Goal: Information Seeking & Learning: Learn about a topic

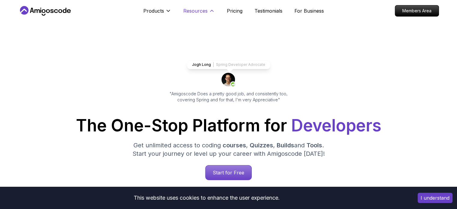
click at [191, 10] on p "Resources" at bounding box center [195, 10] width 24 height 7
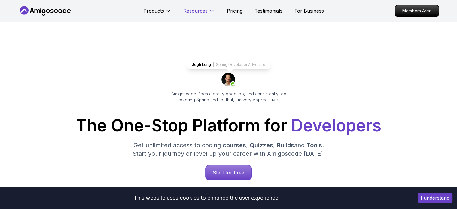
click at [191, 10] on p "Resources" at bounding box center [195, 10] width 24 height 7
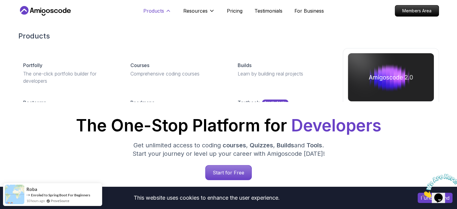
click at [161, 13] on p "Products" at bounding box center [153, 10] width 21 height 7
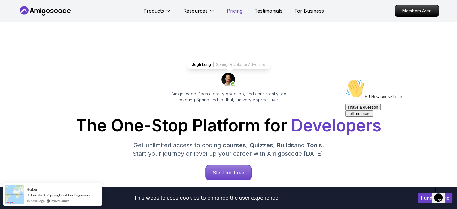
click at [241, 11] on p "Pricing" at bounding box center [235, 10] width 16 height 7
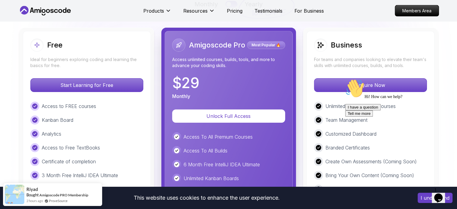
scroll to position [1381, 0]
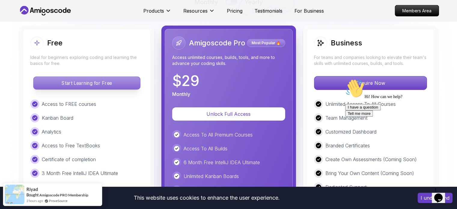
click at [114, 78] on p "Start Learning for Free" at bounding box center [86, 83] width 107 height 13
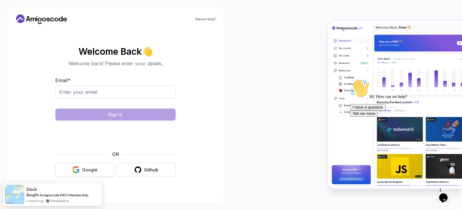
click at [83, 164] on button "Google" at bounding box center [84, 170] width 59 height 14
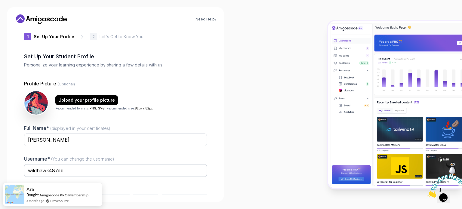
scroll to position [41, 0]
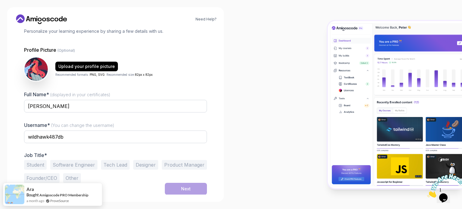
click at [35, 163] on button "Student" at bounding box center [35, 165] width 23 height 10
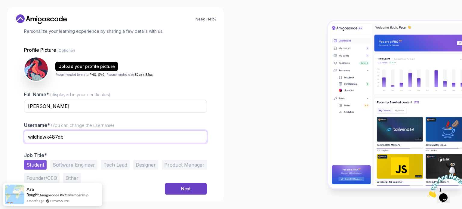
drag, startPoint x: 71, startPoint y: 139, endPoint x: 23, endPoint y: 139, distance: 47.8
click at [23, 139] on div "1 Set Up Your Profile 1 Set Up Your Profile 2 Let's Get to Know You Set Up Your…" at bounding box center [115, 70] width 202 height 166
type input "2123123"
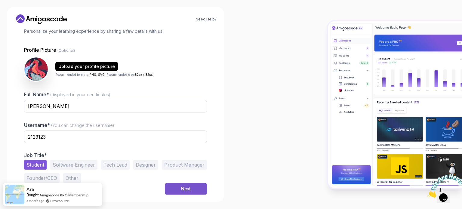
click at [175, 190] on button "Next" at bounding box center [186, 189] width 42 height 12
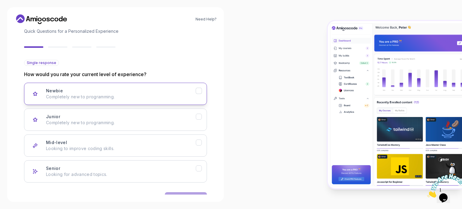
click at [147, 92] on div "Newbie Completely new to programming." at bounding box center [121, 94] width 150 height 12
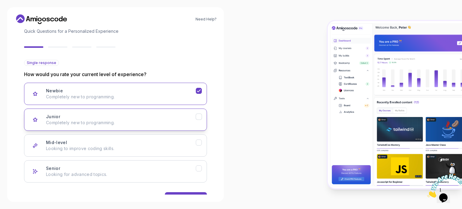
click at [152, 123] on p "Completely new to programming." at bounding box center [121, 123] width 150 height 6
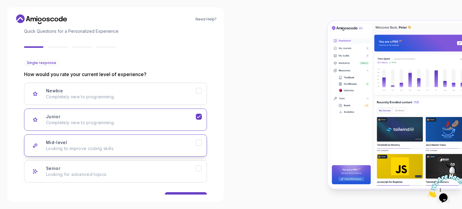
click at [152, 145] on p "Looking to improve coding skills." at bounding box center [121, 148] width 150 height 6
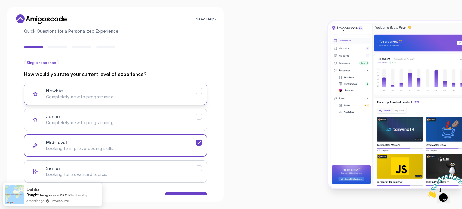
click at [158, 91] on div "Newbie Completely new to programming." at bounding box center [121, 94] width 150 height 12
click at [161, 126] on button "Junior Completely new to programming." at bounding box center [115, 119] width 183 height 22
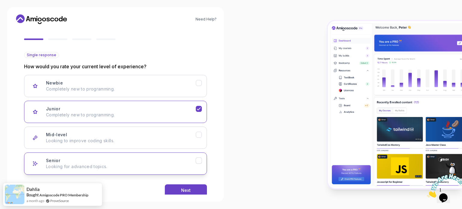
scroll to position [60, 0]
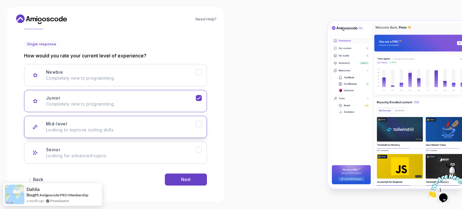
click at [173, 132] on p "Looking to improve coding skills." at bounding box center [121, 130] width 150 height 6
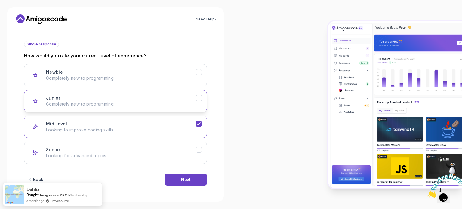
click at [168, 106] on p "Completely new to programming." at bounding box center [121, 104] width 150 height 6
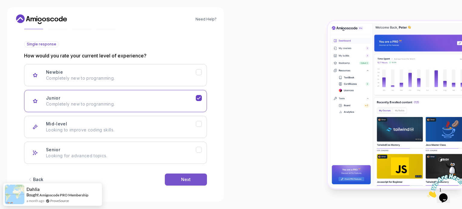
click at [185, 183] on button "Next" at bounding box center [186, 179] width 42 height 12
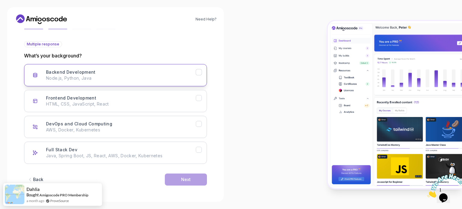
click at [156, 80] on p "Node.js, Python, Java" at bounding box center [121, 78] width 150 height 6
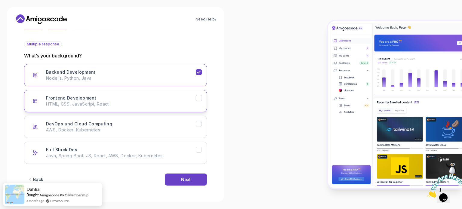
click at [155, 101] on p "HTML, CSS, JavaScript, React" at bounding box center [121, 104] width 150 height 6
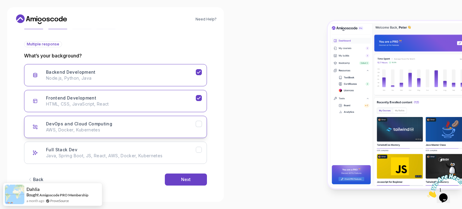
click at [147, 132] on p "AWS, Docker, Kubernetes" at bounding box center [121, 130] width 150 height 6
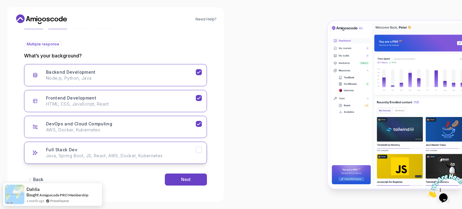
click at [144, 156] on p "Java, Spring Boot, JS, React, AWS, Docker, Kubernetes" at bounding box center [121, 156] width 150 height 6
click at [177, 180] on button "Next" at bounding box center [186, 179] width 42 height 12
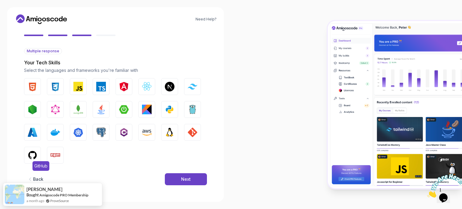
click at [34, 151] on img "button" at bounding box center [33, 155] width 10 height 10
click at [50, 154] on button "Npm" at bounding box center [55, 155] width 17 height 17
click at [128, 110] on img "button" at bounding box center [124, 110] width 10 height 10
click at [104, 107] on img "button" at bounding box center [101, 110] width 10 height 10
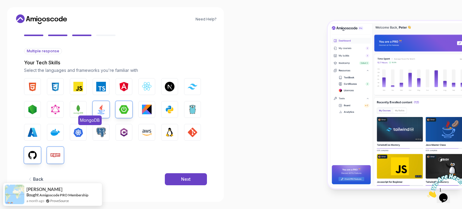
click at [81, 108] on img "button" at bounding box center [78, 110] width 10 height 10
click at [32, 113] on img "button" at bounding box center [33, 110] width 10 height 10
click at [34, 130] on img "button" at bounding box center [33, 132] width 10 height 10
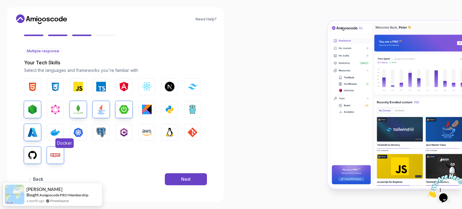
click at [54, 130] on img "button" at bounding box center [55, 132] width 10 height 10
click at [72, 129] on button "Kubernetes" at bounding box center [78, 132] width 17 height 17
click at [99, 130] on img "button" at bounding box center [101, 132] width 10 height 10
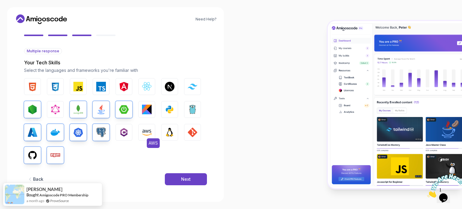
click at [142, 131] on img "button" at bounding box center [147, 132] width 10 height 10
click at [171, 131] on img "button" at bounding box center [170, 132] width 10 height 10
click at [191, 128] on img "button" at bounding box center [193, 132] width 10 height 10
click at [190, 111] on img "button" at bounding box center [193, 110] width 10 height 10
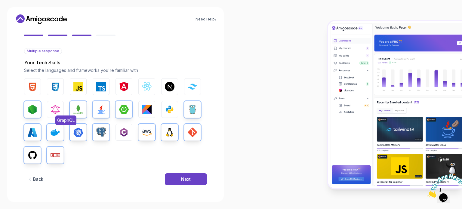
click at [56, 109] on img "button" at bounding box center [55, 110] width 10 height 10
click at [50, 90] on button "CSS" at bounding box center [55, 86] width 17 height 17
click at [35, 87] on img "button" at bounding box center [33, 87] width 10 height 10
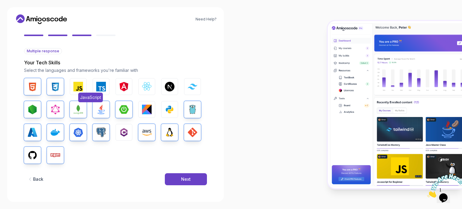
click at [76, 84] on img "button" at bounding box center [78, 87] width 10 height 10
click at [105, 82] on img "button" at bounding box center [101, 87] width 10 height 10
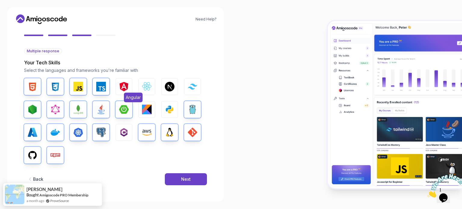
click at [130, 81] on button "Angular" at bounding box center [123, 86] width 17 height 17
click at [150, 83] on img "button" at bounding box center [147, 87] width 10 height 10
click at [172, 83] on img "button" at bounding box center [170, 87] width 10 height 10
click at [186, 84] on button "Tailwind CSS" at bounding box center [192, 86] width 17 height 17
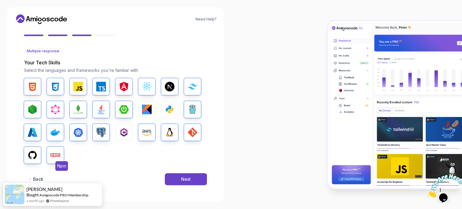
click at [53, 151] on img "button" at bounding box center [55, 155] width 10 height 10
click at [32, 151] on img "button" at bounding box center [33, 155] width 10 height 10
drag, startPoint x: 30, startPoint y: 133, endPoint x: 53, endPoint y: 132, distance: 22.6
click at [31, 133] on img "button" at bounding box center [33, 132] width 10 height 10
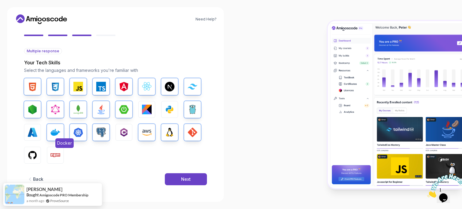
click at [54, 132] on img "button" at bounding box center [55, 132] width 10 height 10
click at [38, 113] on button "Node.js" at bounding box center [32, 109] width 17 height 17
click at [48, 108] on button "GraphQL" at bounding box center [55, 109] width 17 height 17
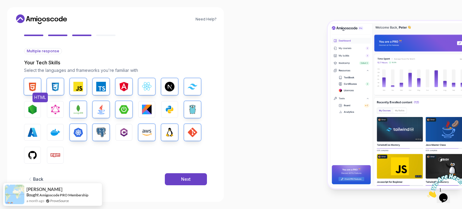
click at [36, 94] on span "HTML" at bounding box center [39, 98] width 15 height 10
click at [51, 93] on button "CSS" at bounding box center [55, 86] width 17 height 17
click at [75, 91] on button "JavaScript" at bounding box center [78, 86] width 17 height 17
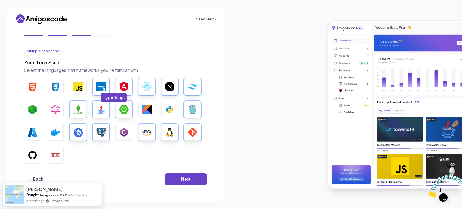
click at [95, 90] on button "TypeScript" at bounding box center [101, 86] width 17 height 17
click at [77, 125] on button "Kubernetes" at bounding box center [78, 132] width 17 height 17
click at [97, 122] on div "HTML CSS JavaScript TypeScript Angular React.js Next.js Tailwind CSS Node.js Gr…" at bounding box center [115, 120] width 183 height 85
click at [83, 109] on button "MongoDB" at bounding box center [78, 109] width 17 height 17
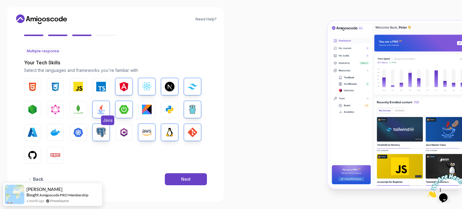
click at [97, 108] on img "button" at bounding box center [101, 110] width 10 height 10
click at [102, 127] on img "button" at bounding box center [101, 132] width 10 height 10
click at [122, 109] on img "button" at bounding box center [124, 110] width 10 height 10
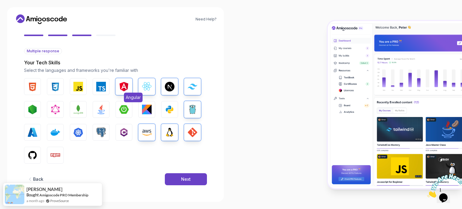
click at [123, 87] on img "button" at bounding box center [124, 87] width 10 height 10
click at [157, 86] on div "HTML CSS JavaScript TypeScript Angular React.js Next.js Tailwind CSS Node.js Gr…" at bounding box center [115, 120] width 183 height 85
drag, startPoint x: 169, startPoint y: 86, endPoint x: 182, endPoint y: 87, distance: 12.3
click at [169, 86] on img "button" at bounding box center [170, 87] width 10 height 10
click at [191, 84] on img "button" at bounding box center [193, 87] width 10 height 6
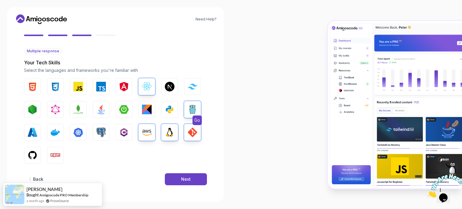
click at [191, 108] on img "button" at bounding box center [193, 110] width 10 height 10
click at [190, 126] on button "GIT" at bounding box center [192, 132] width 17 height 17
click at [172, 127] on img "button" at bounding box center [170, 132] width 10 height 10
click at [148, 131] on img "button" at bounding box center [147, 132] width 10 height 10
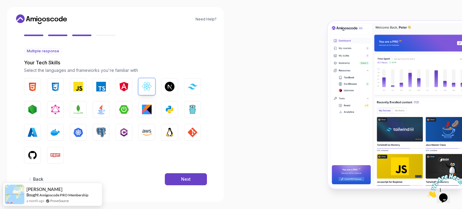
click at [147, 97] on div "HTML CSS JavaScript TypeScript Angular React.js Next.js Tailwind CSS Node.js Gr…" at bounding box center [115, 120] width 183 height 85
click at [147, 88] on img "button" at bounding box center [147, 87] width 10 height 10
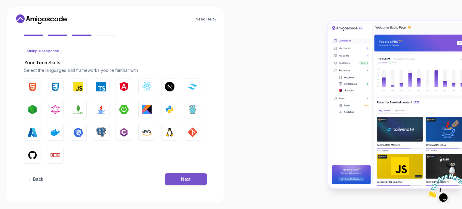
click at [193, 179] on button "Next" at bounding box center [186, 179] width 42 height 12
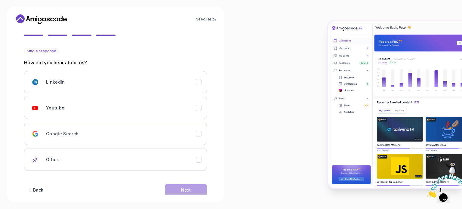
scroll to position [64, 0]
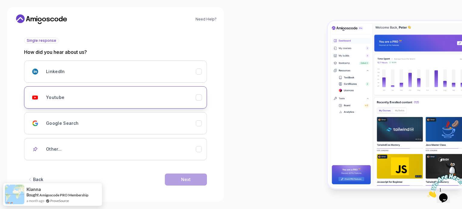
click at [146, 101] on div "Youtube" at bounding box center [121, 97] width 150 height 12
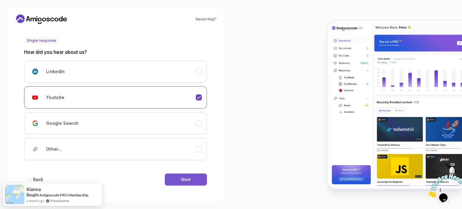
click at [171, 178] on button "Next" at bounding box center [186, 179] width 42 height 12
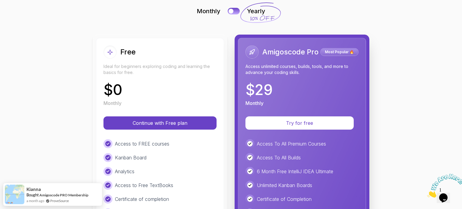
scroll to position [60, 0]
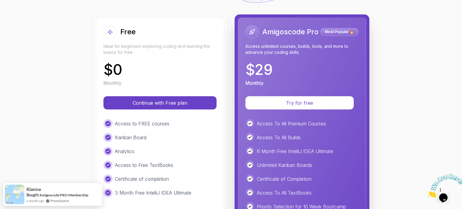
click at [177, 110] on div "Free Ideal for beginners exploring coding and learning the basics for free. $ 0…" at bounding box center [160, 160] width 128 height 284
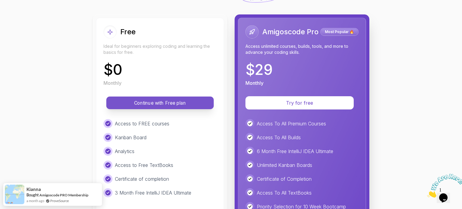
click at [177, 104] on p "Continue with Free plan" at bounding box center [160, 102] width 94 height 7
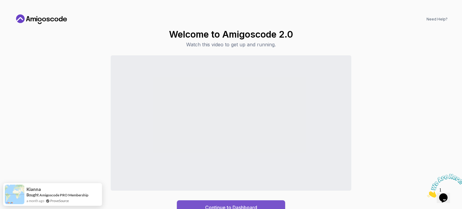
click at [215, 204] on div "Continue to Dashboard" at bounding box center [231, 207] width 52 height 7
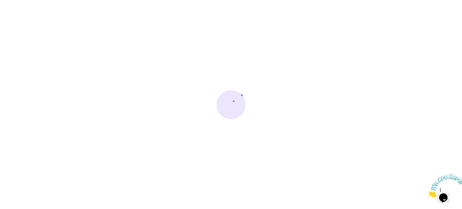
click at [441, 192] on img at bounding box center [445, 186] width 37 height 24
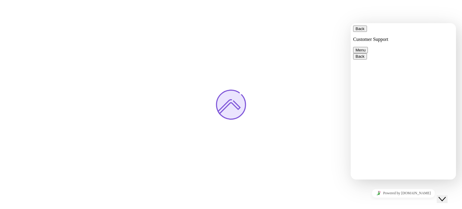
click at [269, 42] on div at bounding box center [231, 104] width 462 height 209
click at [445, 195] on icon "Close Chat This icon closes the chat window." at bounding box center [441, 198] width 7 height 7
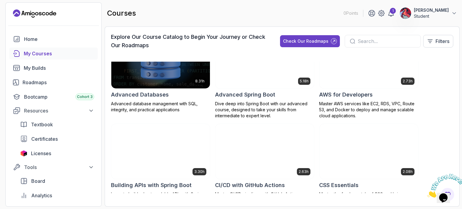
scroll to position [30, 0]
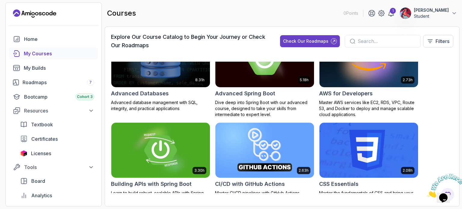
click at [243, 75] on img at bounding box center [264, 59] width 103 height 58
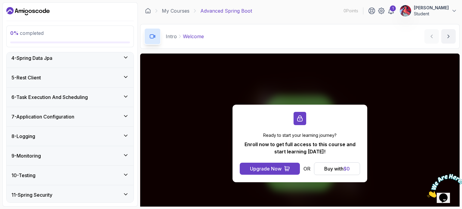
scroll to position [178, 0]
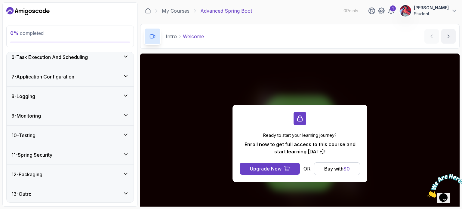
click at [113, 198] on div "13 - Outro" at bounding box center [70, 193] width 127 height 19
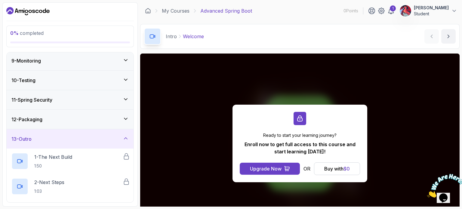
scroll to position [203, 0]
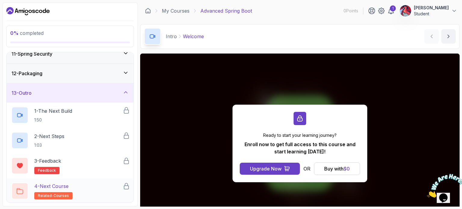
click at [112, 189] on div "4 - Next Course related-courses" at bounding box center [66, 190] width 111 height 17
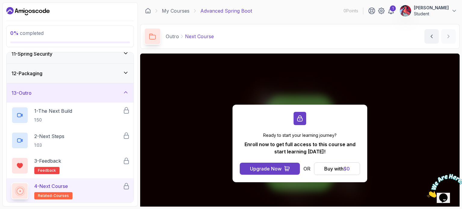
click at [71, 192] on div "4 - Next Course related-courses" at bounding box center [66, 190] width 111 height 17
click at [325, 170] on div "Buy with $ 0" at bounding box center [337, 168] width 26 height 7
click at [340, 168] on div "Buy with $ 0" at bounding box center [337, 168] width 26 height 7
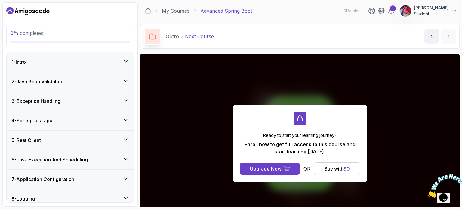
click at [67, 117] on div "4 - Spring Data Jpa" at bounding box center [69, 120] width 117 height 7
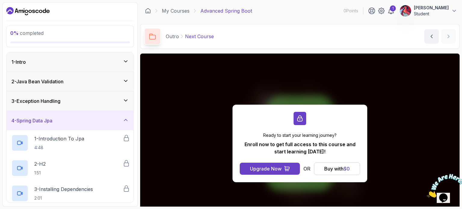
click at [82, 64] on div "1 - Intro" at bounding box center [69, 61] width 117 height 7
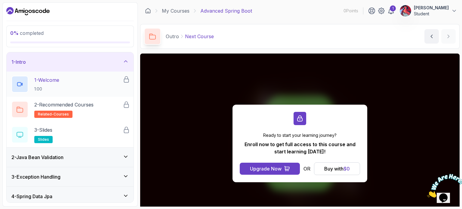
click at [78, 88] on div "1 - Welcome 1:00" at bounding box center [66, 84] width 111 height 17
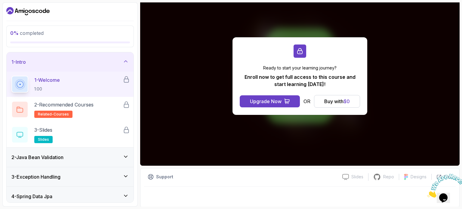
scroll to position [68, 0]
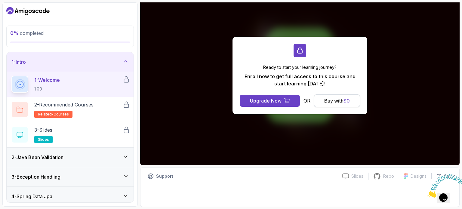
click at [335, 99] on div "Buy with $ 0" at bounding box center [337, 100] width 26 height 7
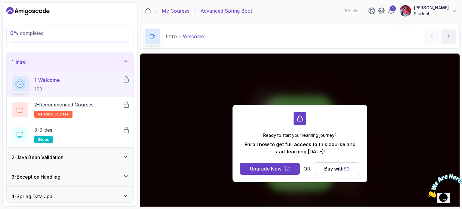
click at [173, 9] on link "My Courses" at bounding box center [176, 10] width 28 height 7
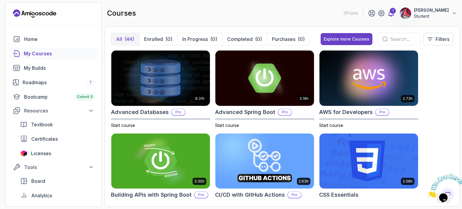
click at [390, 13] on div "1" at bounding box center [392, 11] width 6 height 6
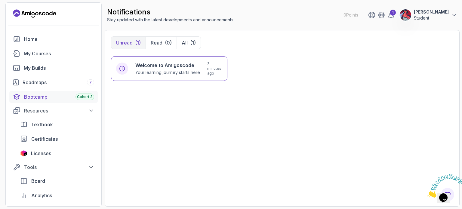
click at [64, 93] on div "Bootcamp Cohort 3" at bounding box center [59, 96] width 70 height 7
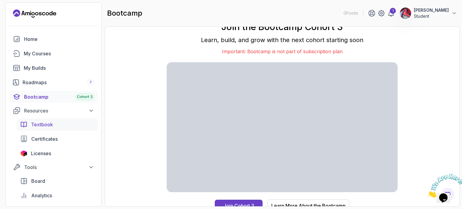
click at [32, 129] on link "Textbook" at bounding box center [57, 124] width 81 height 12
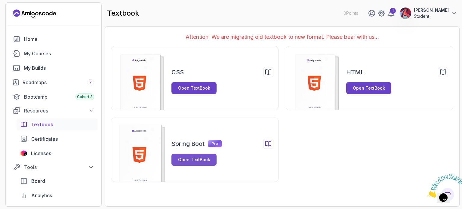
click at [195, 160] on div "Open TextBook" at bounding box center [194, 160] width 32 height 6
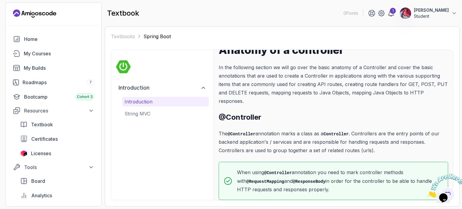
scroll to position [38, 0]
click at [163, 111] on p "String MVC" at bounding box center [165, 113] width 82 height 7
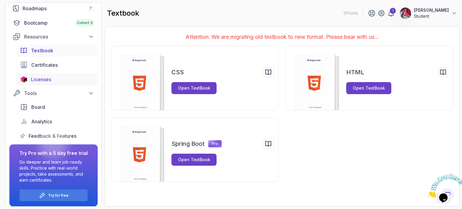
scroll to position [78, 0]
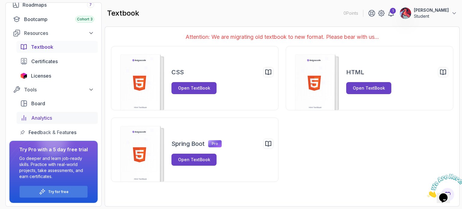
click at [45, 117] on span "Analytics" at bounding box center [41, 117] width 21 height 7
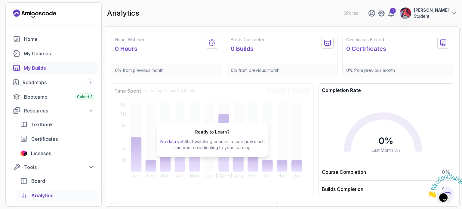
click at [51, 69] on div "My Builds" at bounding box center [59, 67] width 70 height 7
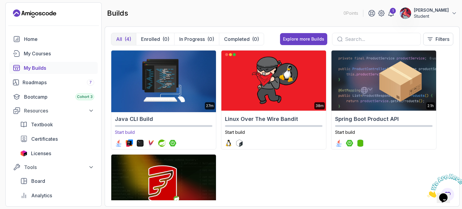
click at [149, 93] on img at bounding box center [163, 80] width 110 height 63
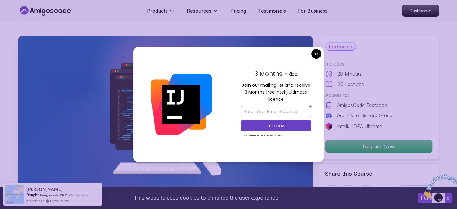
click at [319, 59] on div "3 Months FREE Join our mailing list and receive 3 Months free Intellij Ultimate…" at bounding box center [275, 105] width 95 height 116
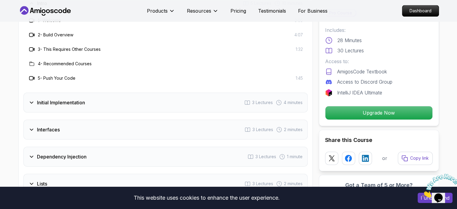
scroll to position [661, 0]
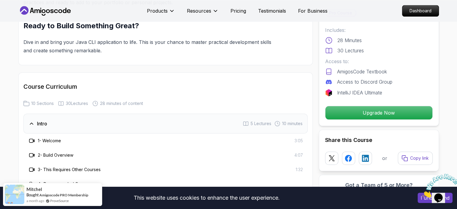
click at [47, 142] on h3 "1 - Welcome" at bounding box center [49, 141] width 23 height 6
click at [35, 142] on div at bounding box center [31, 140] width 7 height 7
click at [31, 140] on icon at bounding box center [32, 141] width 6 height 6
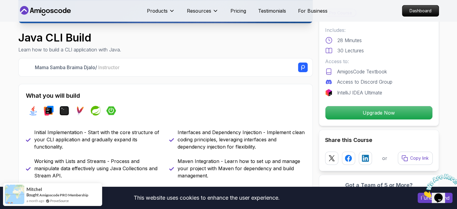
scroll to position [180, 0]
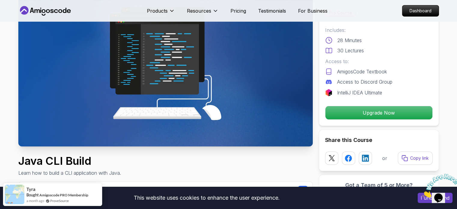
scroll to position [150, 0]
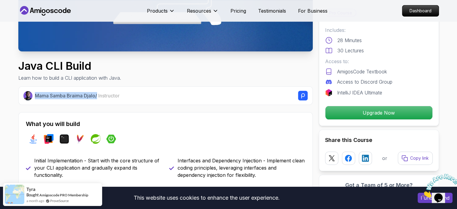
drag, startPoint x: 35, startPoint y: 96, endPoint x: 97, endPoint y: 98, distance: 62.0
click at [97, 98] on p "Mama Samba Braima Djalo / Instructor" at bounding box center [77, 95] width 85 height 7
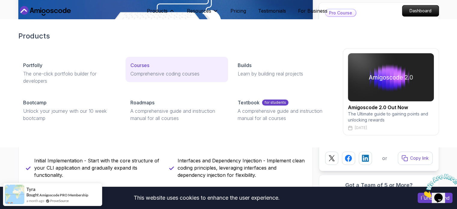
click at [164, 65] on div "Courses" at bounding box center [176, 65] width 93 height 7
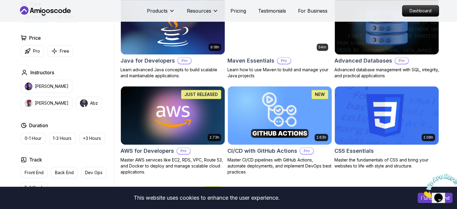
scroll to position [391, 0]
